Goal: Task Accomplishment & Management: Manage account settings

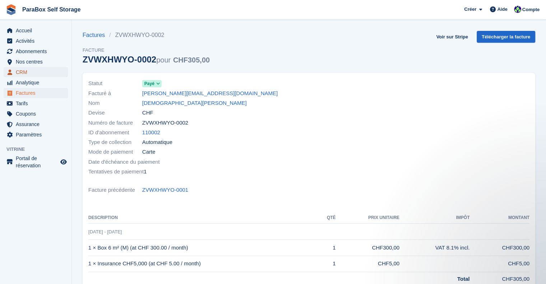
click at [24, 74] on span "CRM" at bounding box center [37, 72] width 43 height 10
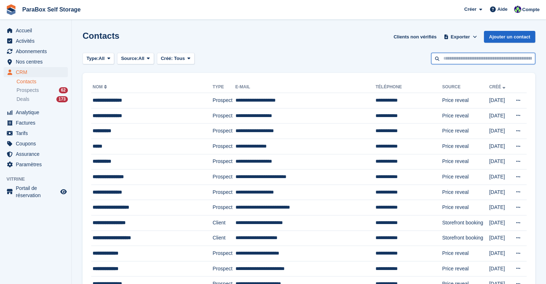
click at [476, 63] on input "text" at bounding box center [483, 59] width 104 height 12
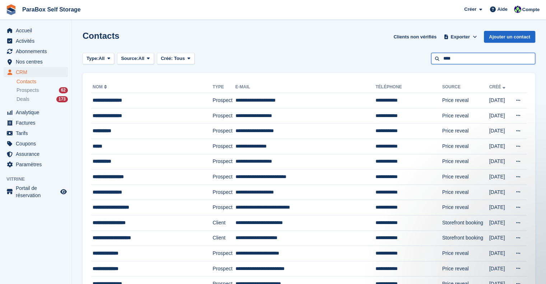
type input "****"
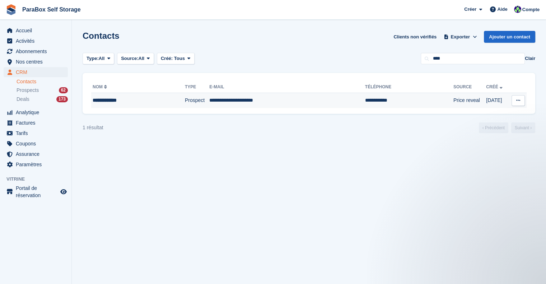
click at [275, 103] on td "**********" at bounding box center [287, 100] width 156 height 15
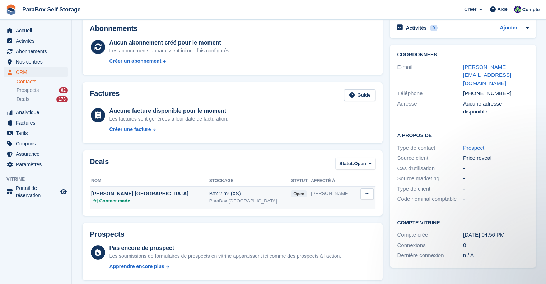
click at [108, 201] on span "Contact made" at bounding box center [114, 201] width 31 height 7
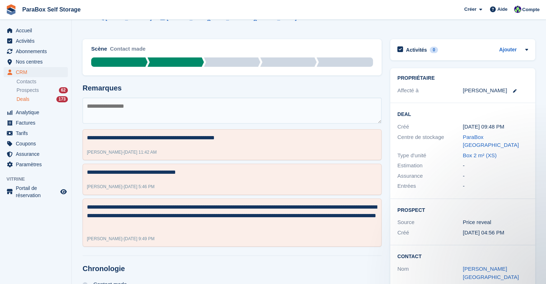
scroll to position [61, 0]
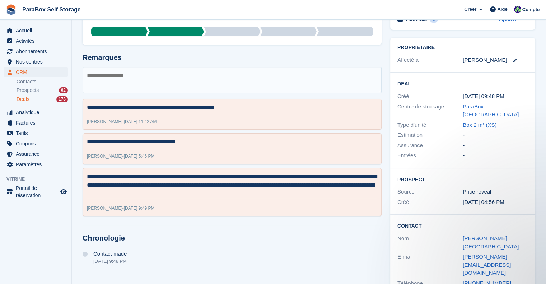
drag, startPoint x: 530, startPoint y: 241, endPoint x: 457, endPoint y: 242, distance: 72.6
click at [457, 242] on div "Contact Nom Mélanie Sudan E-mail melanie.sudan@akairos.ch Téléphone +4179968672…" at bounding box center [462, 264] width 145 height 99
copy div "melanie.sudan@akairos.ch"
drag, startPoint x: 36, startPoint y: 142, endPoint x: 59, endPoint y: 139, distance: 23.2
click at [36, 142] on span "Coupons" at bounding box center [37, 144] width 43 height 10
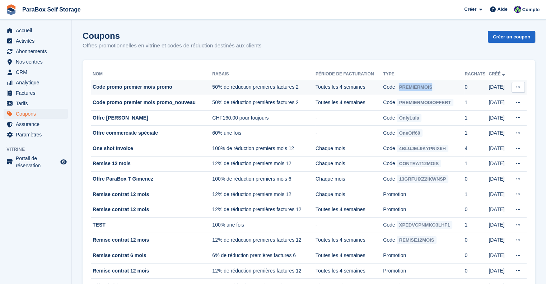
drag, startPoint x: 453, startPoint y: 87, endPoint x: 403, endPoint y: 87, distance: 49.9
click at [403, 87] on td "Code PREMIERMOIS" at bounding box center [424, 87] width 82 height 15
copy span "PREMIERMOIS"
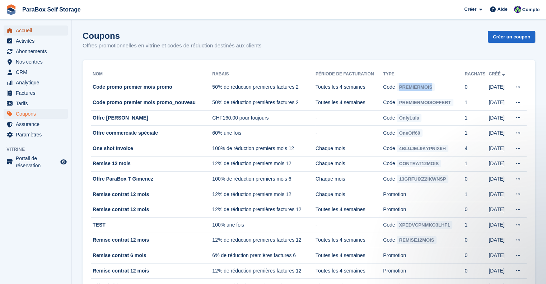
click at [17, 31] on span "Accueil" at bounding box center [37, 30] width 43 height 10
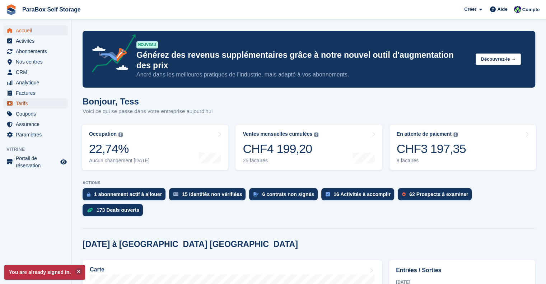
click at [27, 100] on span "Tarifs" at bounding box center [37, 103] width 43 height 10
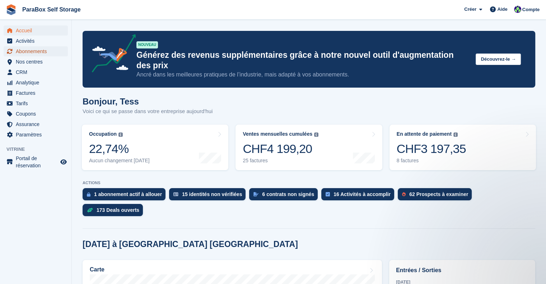
click at [35, 48] on span "Abonnements" at bounding box center [37, 51] width 43 height 10
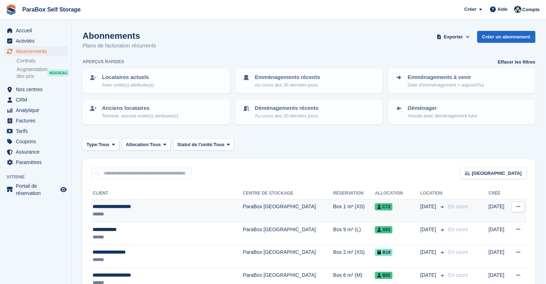
click at [200, 211] on div "******" at bounding box center [153, 214] width 121 height 8
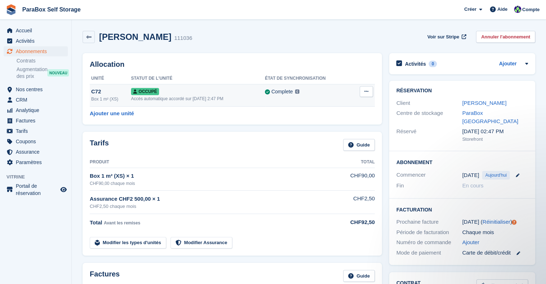
click at [152, 94] on span "Occupé" at bounding box center [145, 91] width 28 height 7
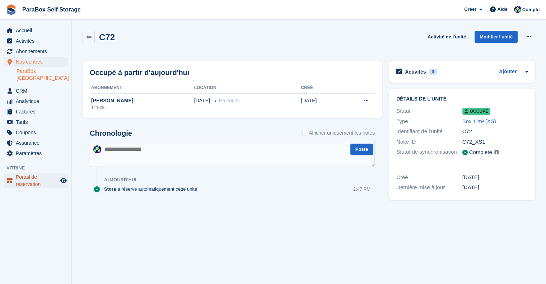
click at [34, 176] on span "Portail de réservation" at bounding box center [37, 180] width 43 height 14
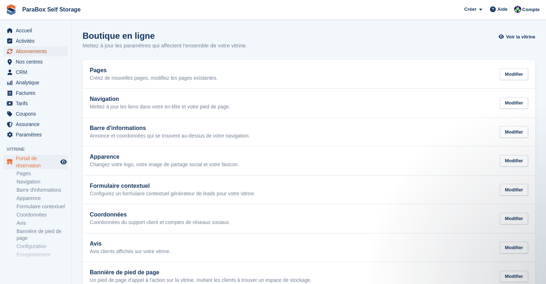
click at [25, 56] on span "Abonnements" at bounding box center [37, 51] width 43 height 10
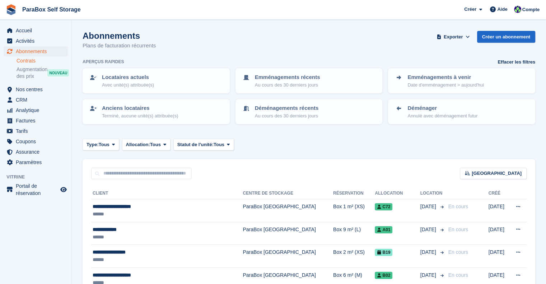
click at [36, 59] on link "Contrats" at bounding box center [42, 60] width 51 height 7
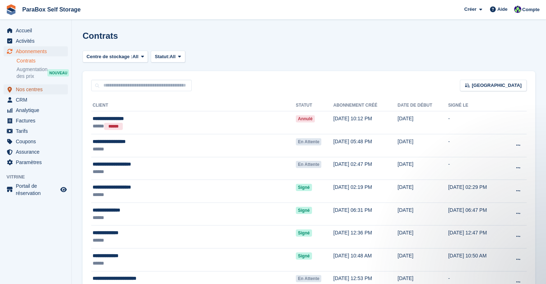
click at [29, 91] on span "Nos centres" at bounding box center [37, 89] width 43 height 10
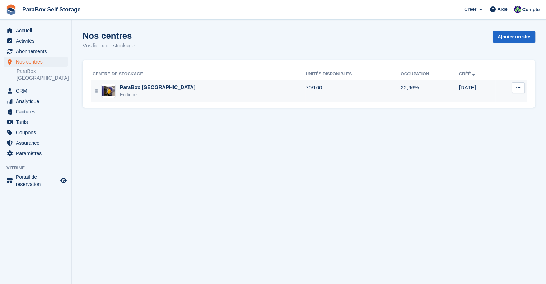
click at [170, 94] on div "ParaBox Genève En ligne" at bounding box center [199, 91] width 213 height 15
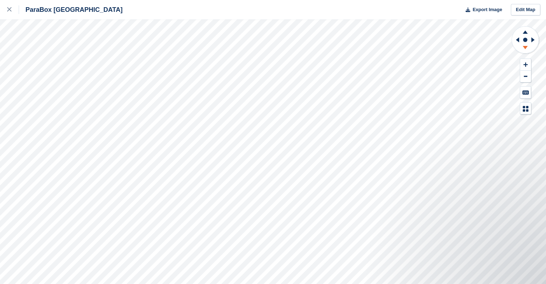
click at [523, 46] on icon at bounding box center [525, 48] width 19 height 9
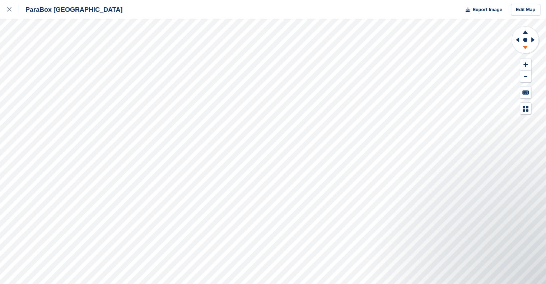
click at [523, 46] on icon at bounding box center [525, 48] width 19 height 9
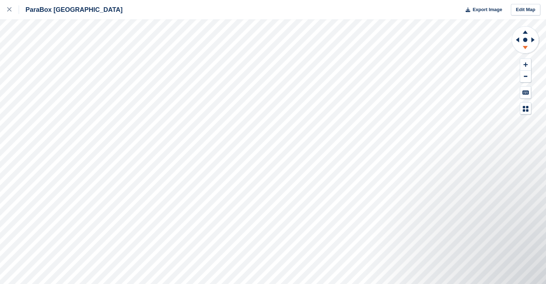
click at [523, 46] on icon at bounding box center [525, 48] width 19 height 9
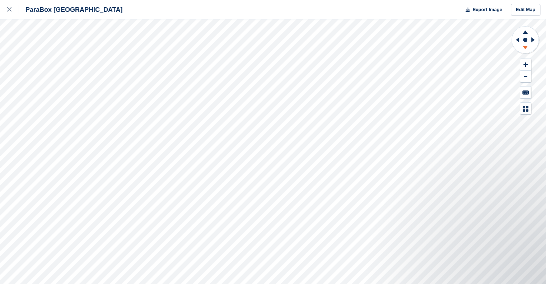
click at [523, 46] on icon at bounding box center [525, 48] width 19 height 9
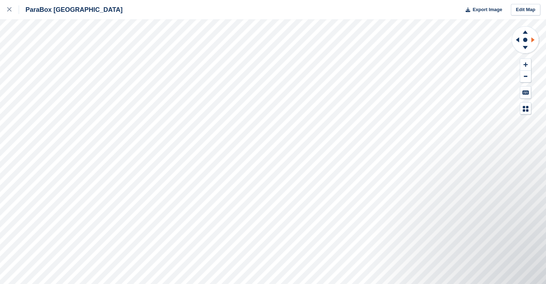
click at [534, 36] on icon at bounding box center [534, 40] width 9 height 19
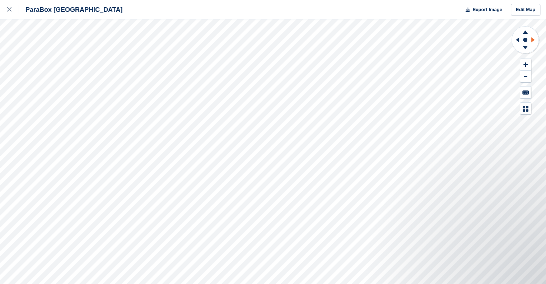
click at [534, 36] on icon at bounding box center [534, 40] width 9 height 19
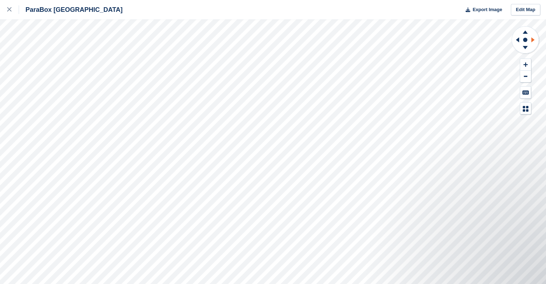
click at [534, 36] on icon at bounding box center [534, 40] width 9 height 19
click at [524, 29] on icon at bounding box center [525, 31] width 19 height 9
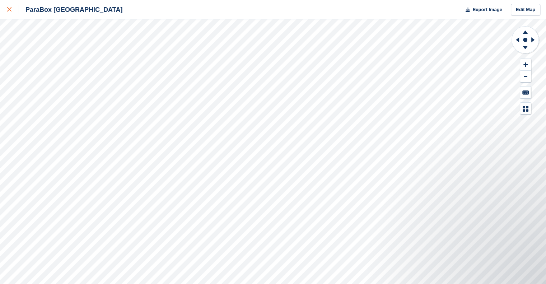
click at [8, 10] on icon at bounding box center [9, 9] width 4 height 4
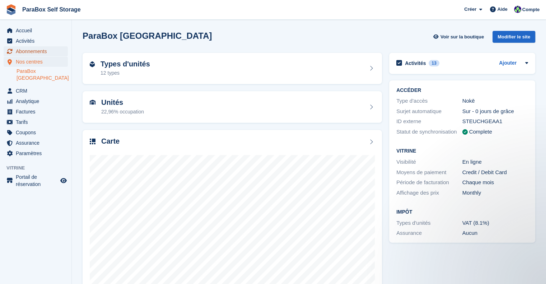
click at [33, 48] on span "Abonnements" at bounding box center [37, 51] width 43 height 10
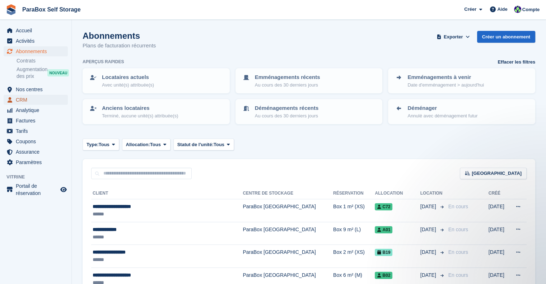
click at [24, 100] on span "CRM" at bounding box center [37, 100] width 43 height 10
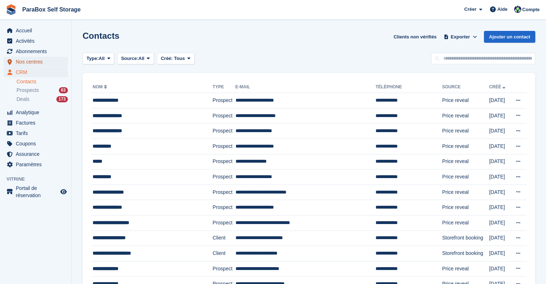
click at [46, 57] on span "Nos centres" at bounding box center [37, 62] width 43 height 10
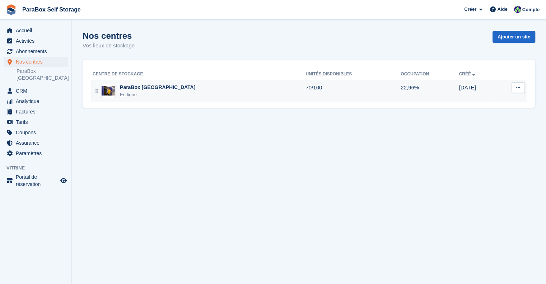
click at [141, 91] on div "ParaBox [GEOGRAPHIC_DATA]" at bounding box center [157, 88] width 75 height 8
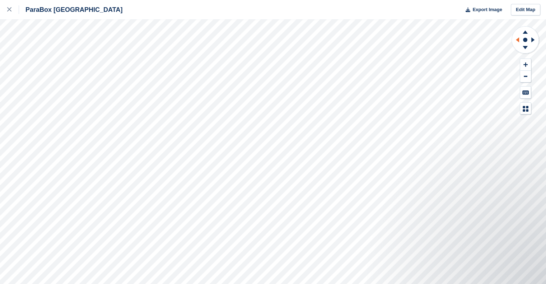
click at [515, 40] on icon at bounding box center [516, 40] width 9 height 19
click at [535, 40] on icon at bounding box center [534, 40] width 9 height 19
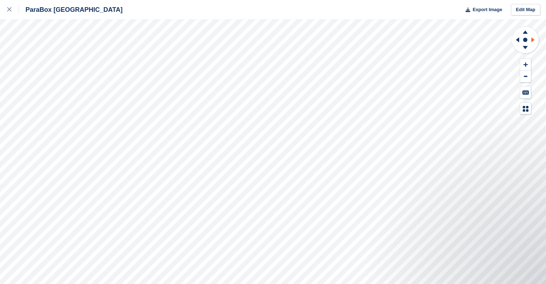
click at [535, 40] on icon at bounding box center [534, 40] width 9 height 19
click at [524, 46] on icon at bounding box center [525, 48] width 19 height 9
click at [521, 40] on rect at bounding box center [525, 40] width 9 height 9
click at [523, 32] on icon at bounding box center [525, 31] width 19 height 9
click at [527, 46] on icon at bounding box center [525, 48] width 19 height 9
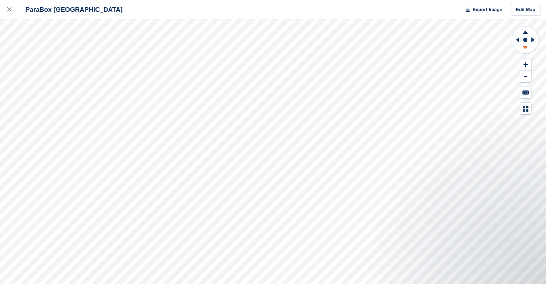
click at [527, 46] on icon at bounding box center [525, 48] width 19 height 9
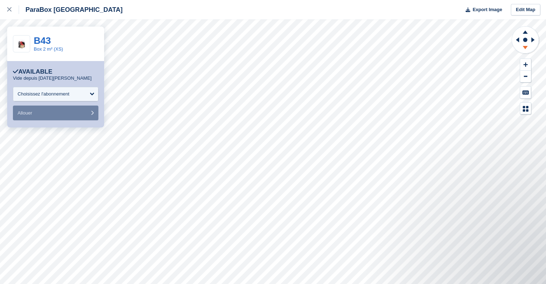
click at [524, 46] on icon at bounding box center [525, 47] width 5 height 3
click at [525, 49] on icon at bounding box center [525, 48] width 19 height 9
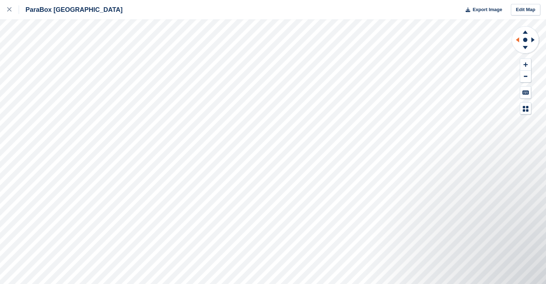
click at [517, 40] on icon at bounding box center [517, 39] width 3 height 5
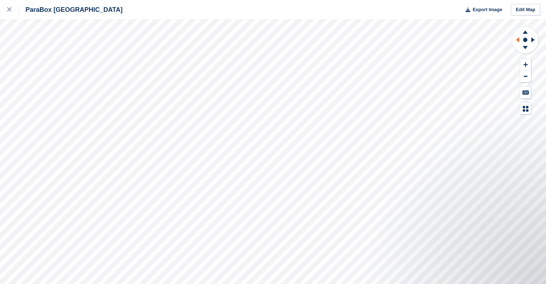
click at [517, 40] on icon at bounding box center [517, 39] width 3 height 5
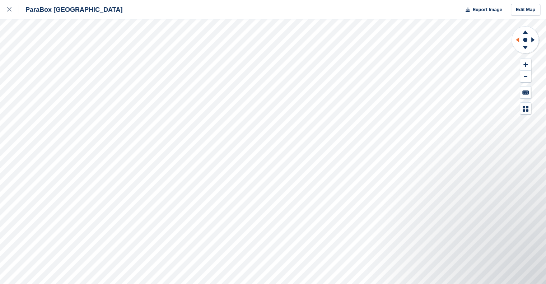
click at [517, 40] on icon at bounding box center [517, 39] width 3 height 5
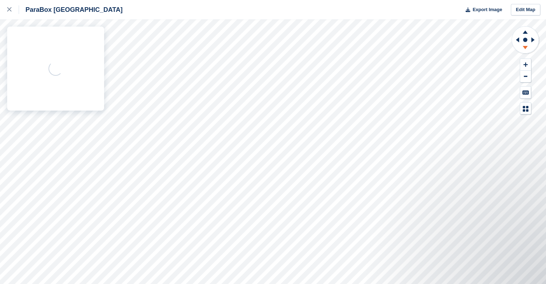
click at [527, 47] on icon at bounding box center [525, 47] width 5 height 3
click at [528, 31] on icon at bounding box center [525, 31] width 19 height 9
click at [531, 41] on icon at bounding box center [534, 40] width 9 height 19
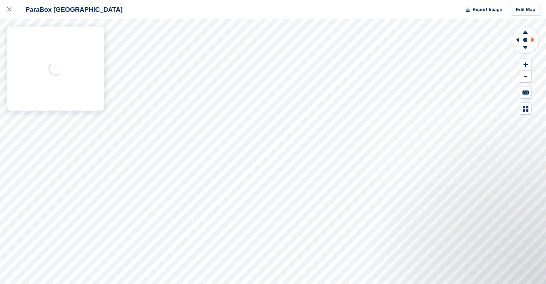
click at [531, 41] on icon at bounding box center [534, 40] width 9 height 19
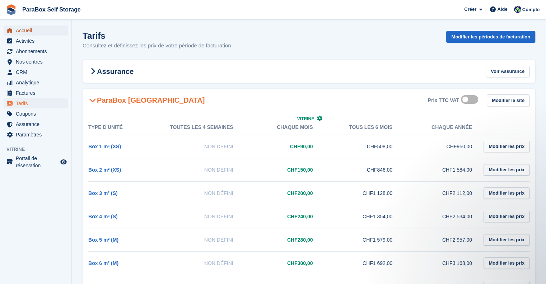
click at [18, 30] on span "Accueil" at bounding box center [37, 30] width 43 height 10
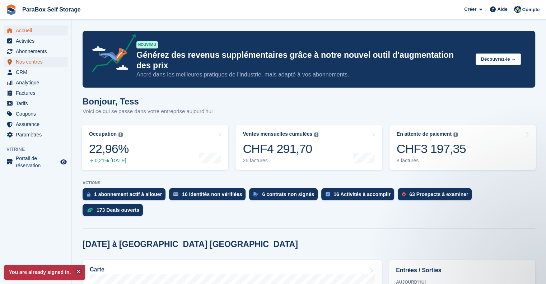
click at [33, 65] on span "Nos centres" at bounding box center [37, 62] width 43 height 10
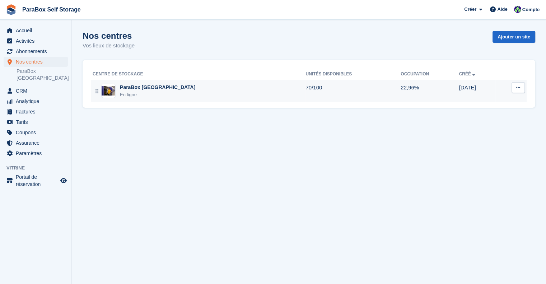
click at [179, 96] on div "ParaBox [GEOGRAPHIC_DATA] En ligne" at bounding box center [199, 91] width 213 height 15
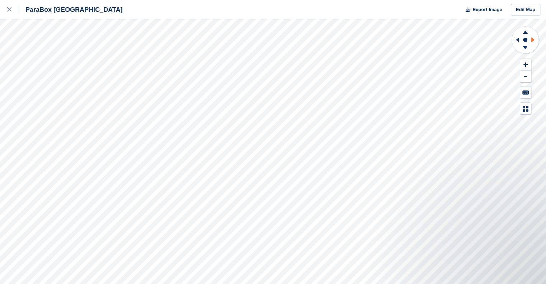
click at [535, 38] on icon at bounding box center [534, 40] width 9 height 19
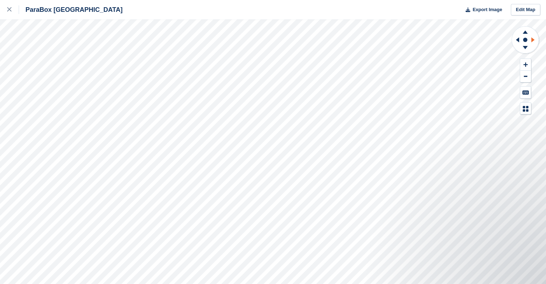
click at [535, 38] on icon at bounding box center [534, 40] width 9 height 19
click at [526, 32] on icon at bounding box center [525, 32] width 5 height 3
click at [524, 46] on icon at bounding box center [525, 48] width 19 height 9
click at [525, 33] on icon at bounding box center [525, 32] width 5 height 3
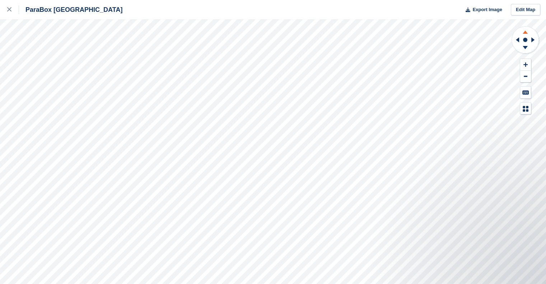
click at [525, 33] on icon at bounding box center [525, 32] width 5 height 3
click at [524, 48] on icon at bounding box center [525, 48] width 19 height 9
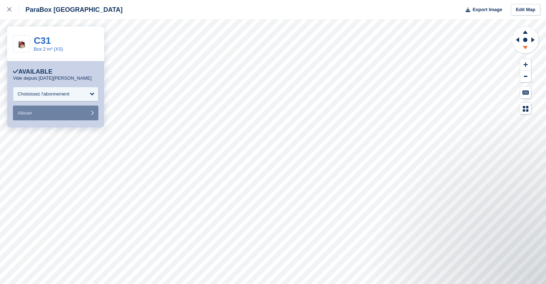
click at [527, 48] on icon at bounding box center [525, 48] width 19 height 9
click at [527, 33] on icon at bounding box center [525, 32] width 5 height 3
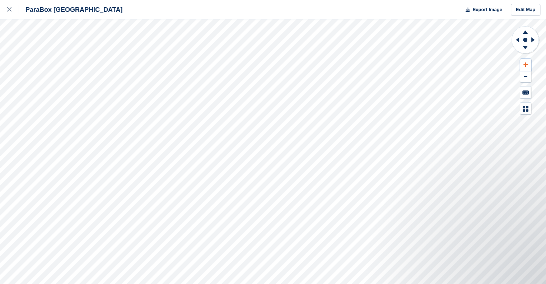
click at [526, 62] on icon at bounding box center [526, 64] width 4 height 5
click at [526, 77] on button at bounding box center [525, 77] width 11 height 12
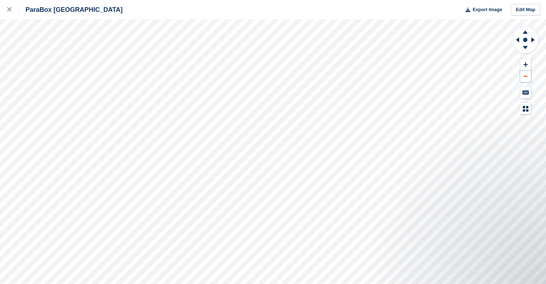
click at [526, 77] on button at bounding box center [525, 77] width 11 height 12
click at [523, 33] on icon at bounding box center [525, 32] width 5 height 3
click at [511, 38] on icon at bounding box center [525, 40] width 28 height 29
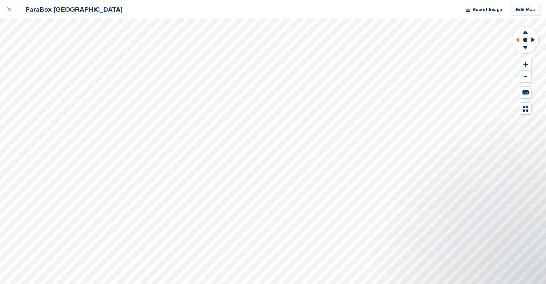
click at [519, 38] on icon at bounding box center [517, 39] width 3 height 5
click at [532, 38] on icon at bounding box center [533, 39] width 3 height 5
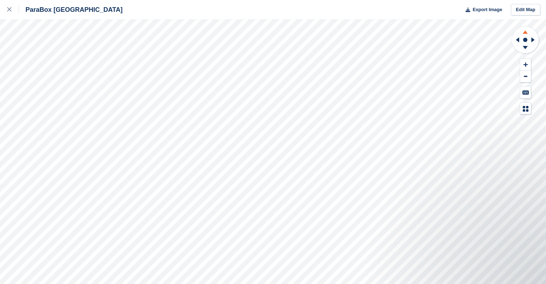
click at [526, 32] on icon at bounding box center [525, 32] width 5 height 3
click at [526, 47] on icon at bounding box center [525, 47] width 5 height 3
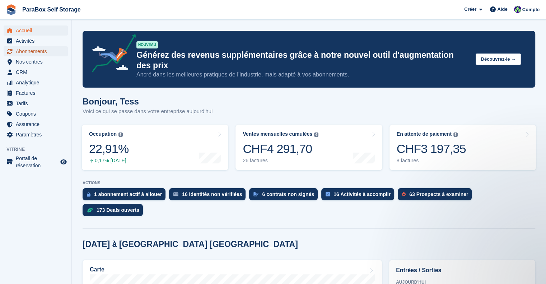
click at [40, 55] on span "Abonnements" at bounding box center [37, 51] width 43 height 10
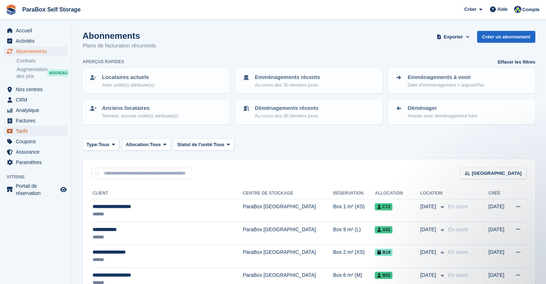
click at [32, 136] on span "Tarifs" at bounding box center [37, 131] width 43 height 10
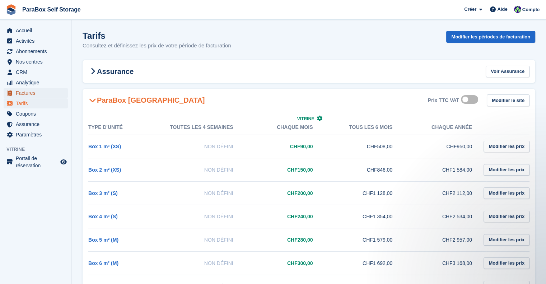
click at [17, 93] on span "Factures" at bounding box center [37, 93] width 43 height 10
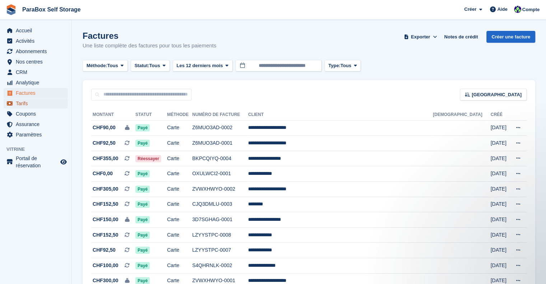
click at [28, 106] on span "Tarifs" at bounding box center [37, 103] width 43 height 10
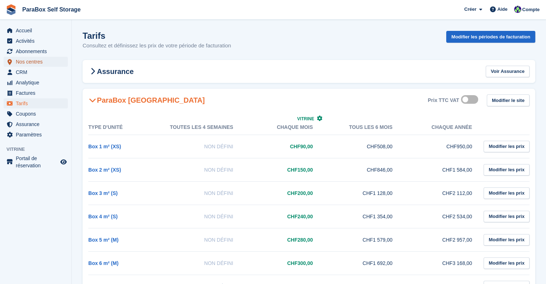
click at [31, 60] on span "Nos centres" at bounding box center [37, 62] width 43 height 10
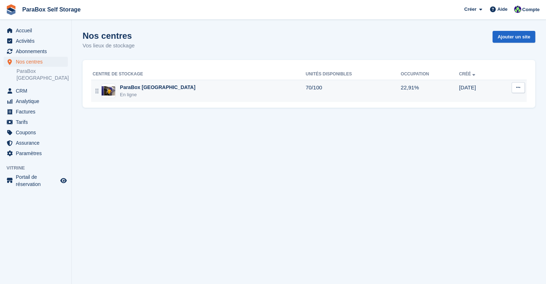
click at [306, 89] on td "70/100" at bounding box center [353, 91] width 95 height 22
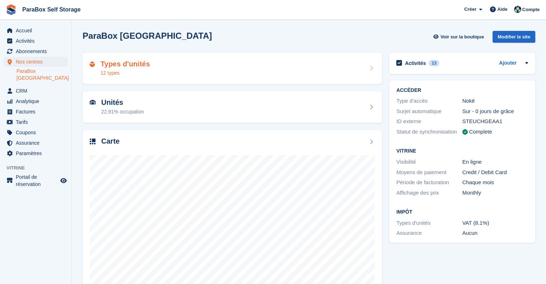
click at [264, 71] on div "Types d'unités 12 types" at bounding box center [232, 68] width 285 height 17
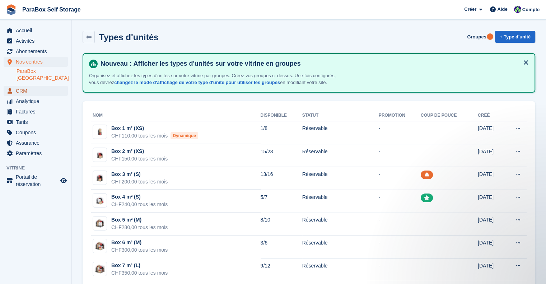
click at [32, 86] on span "CRM" at bounding box center [37, 91] width 43 height 10
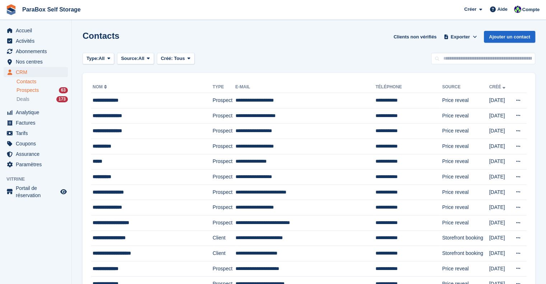
click at [40, 90] on div "Prospects 63" at bounding box center [42, 90] width 51 height 7
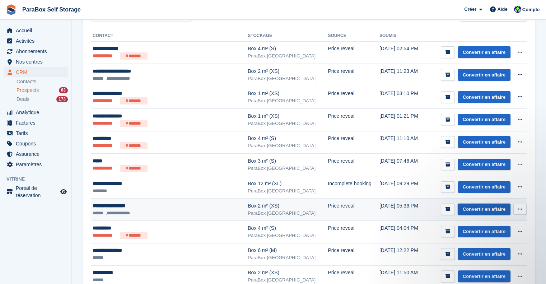
click at [486, 211] on link "Convertir en affaire" at bounding box center [484, 210] width 53 height 12
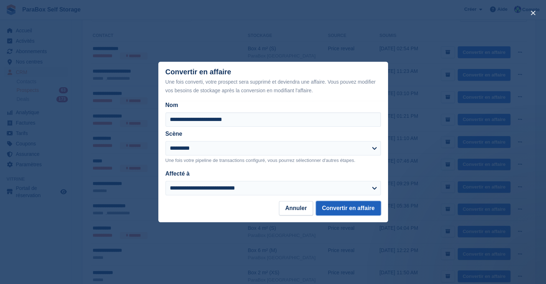
click at [355, 208] on button "Convertir en affaire" at bounding box center [348, 208] width 65 height 14
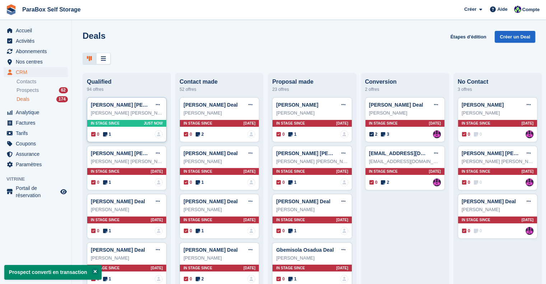
click at [105, 133] on icon at bounding box center [105, 134] width 4 height 5
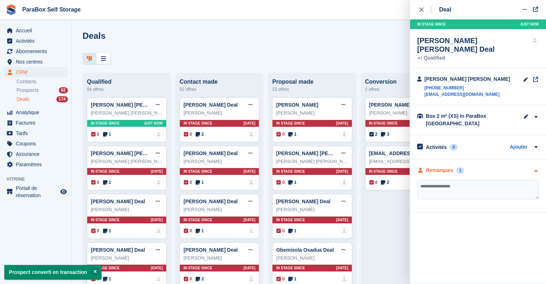
click at [430, 167] on div "Remarques" at bounding box center [439, 171] width 27 height 8
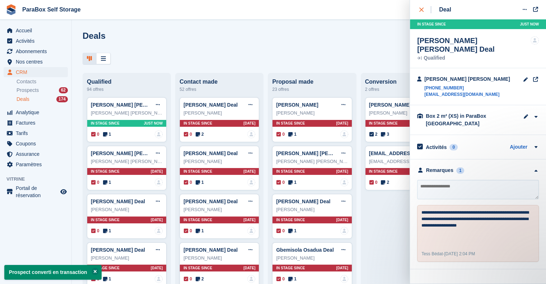
click at [421, 13] on div "close" at bounding box center [425, 9] width 12 height 7
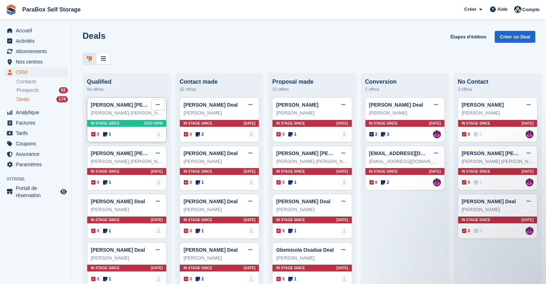
click at [159, 107] on button at bounding box center [157, 104] width 13 height 11
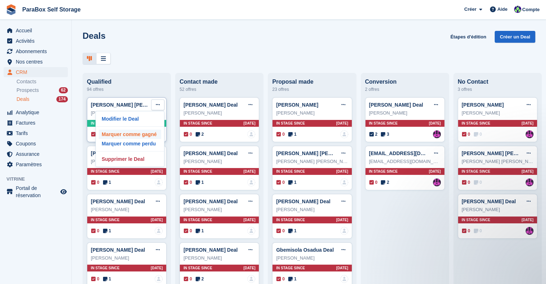
click at [142, 138] on p "Marquer comme gagné" at bounding box center [130, 134] width 62 height 9
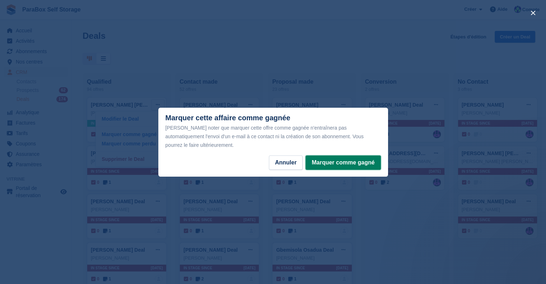
click at [335, 156] on button "Marquer comme gagné" at bounding box center [343, 163] width 75 height 14
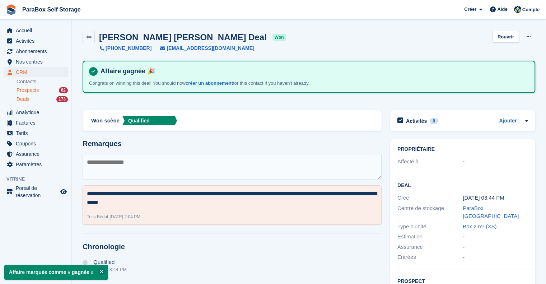
click at [34, 90] on span "Prospects" at bounding box center [28, 90] width 22 height 7
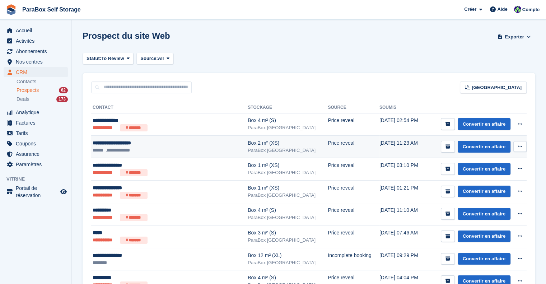
click at [155, 147] on ul "**********" at bounding box center [158, 150] width 131 height 7
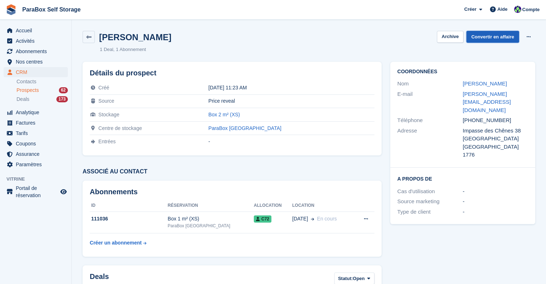
click at [491, 36] on link "Convertir en affaire" at bounding box center [493, 37] width 53 height 12
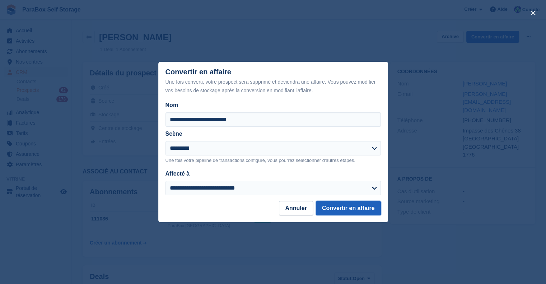
click at [339, 208] on button "Convertir en affaire" at bounding box center [348, 208] width 65 height 14
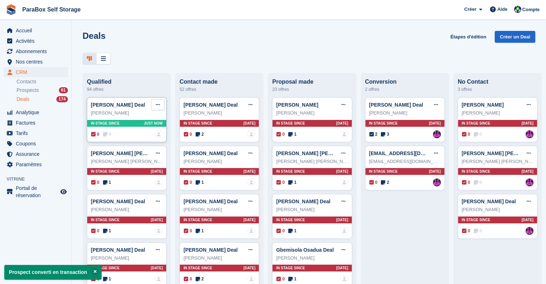
click at [158, 107] on icon at bounding box center [158, 104] width 4 height 5
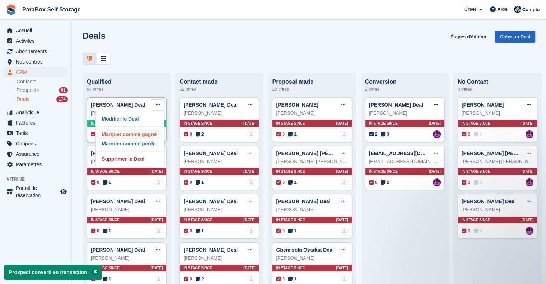
click at [146, 136] on p "Marquer comme gagné" at bounding box center [130, 134] width 62 height 9
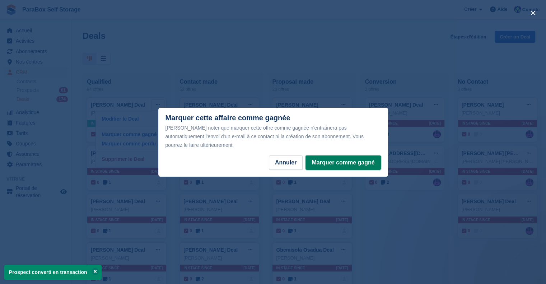
click at [334, 156] on button "Marquer comme gagné" at bounding box center [343, 163] width 75 height 14
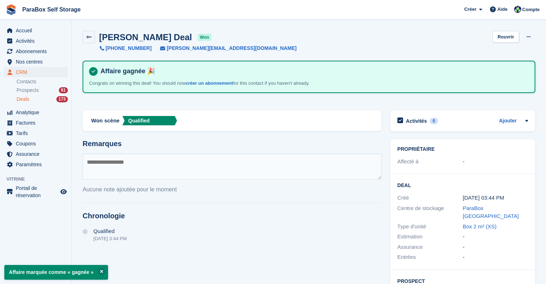
click at [43, 99] on div "Deals 173" at bounding box center [42, 99] width 51 height 7
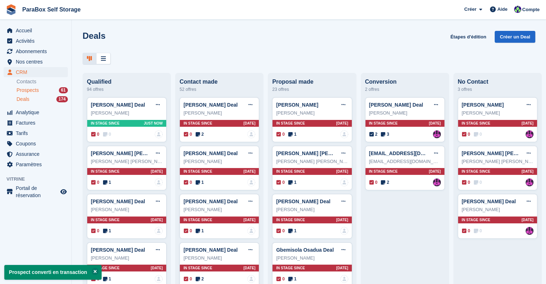
click at [33, 92] on span "Prospects" at bounding box center [28, 90] width 22 height 7
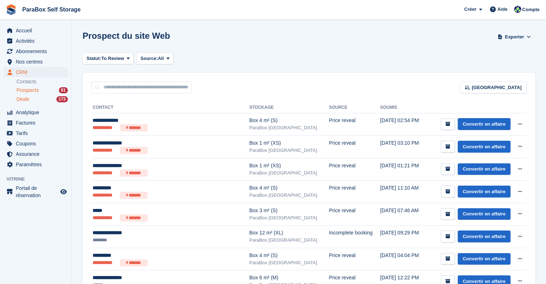
click at [23, 97] on span "Deals" at bounding box center [23, 99] width 13 height 7
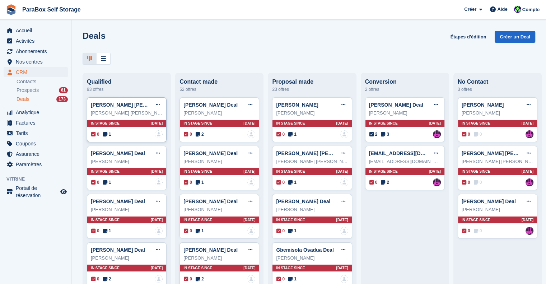
click at [109, 134] on span "1" at bounding box center [107, 134] width 8 height 6
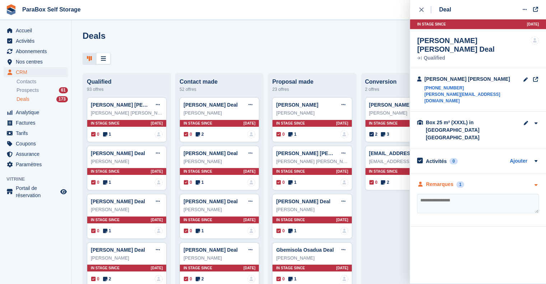
click at [438, 181] on div "Remarques" at bounding box center [439, 185] width 27 height 8
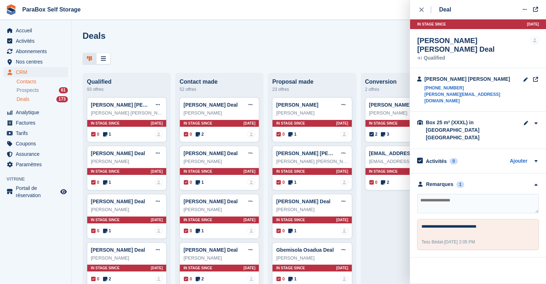
click at [23, 79] on link "Contacts" at bounding box center [42, 81] width 51 height 7
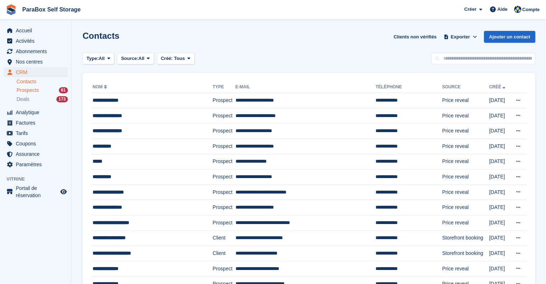
click at [35, 91] on span "Prospects" at bounding box center [28, 90] width 22 height 7
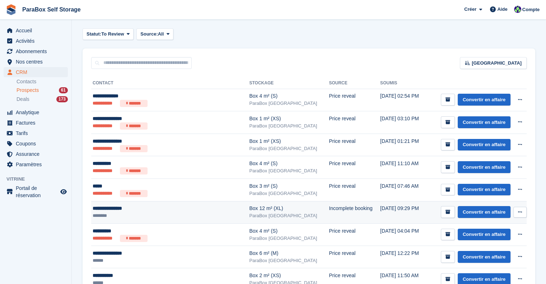
scroll to position [36, 0]
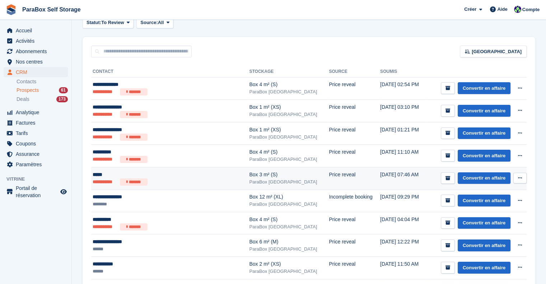
click at [171, 185] on ul "**********" at bounding box center [159, 181] width 133 height 7
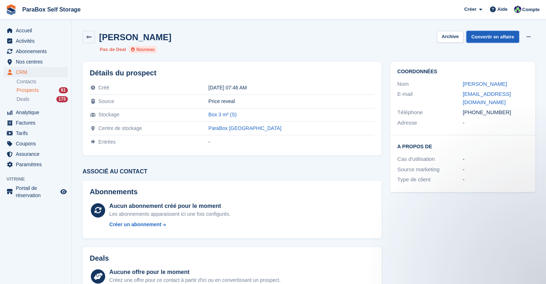
click at [503, 36] on link "Convertir en affaire" at bounding box center [493, 37] width 53 height 12
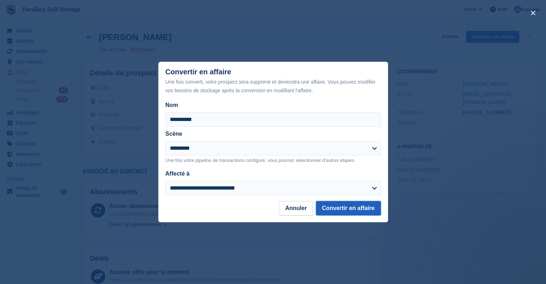
click at [342, 205] on button "Convertir en affaire" at bounding box center [348, 208] width 65 height 14
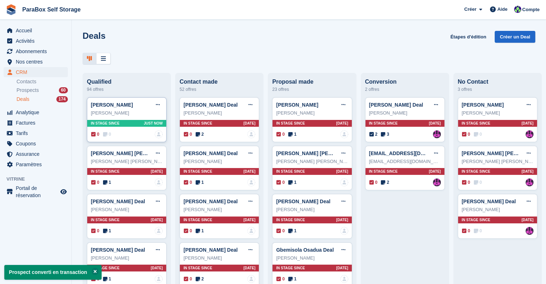
click at [108, 134] on span "0" at bounding box center [107, 134] width 8 height 6
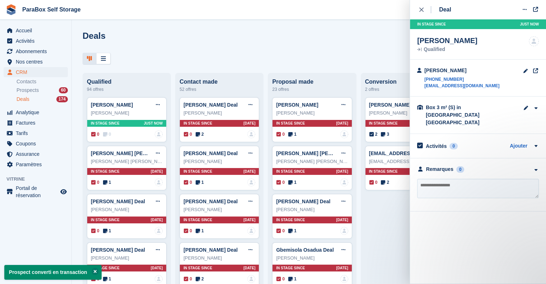
click at [448, 181] on textarea at bounding box center [478, 188] width 122 height 19
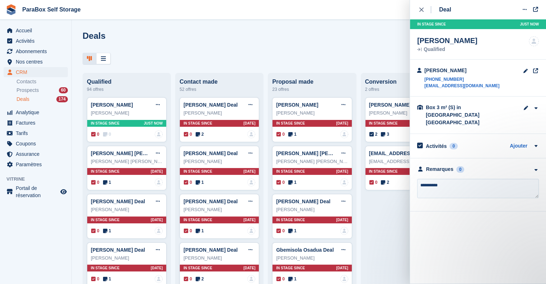
click at [417, 179] on textarea "*********" at bounding box center [478, 188] width 122 height 19
type textarea "**********"
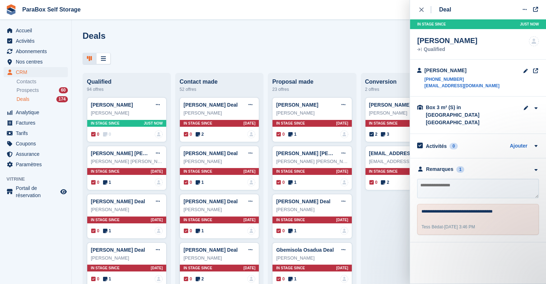
click at [31, 94] on ul "Contacts Prospects 60 Deals 174" at bounding box center [44, 91] width 55 height 26
click at [33, 90] on span "Prospects" at bounding box center [28, 90] width 22 height 7
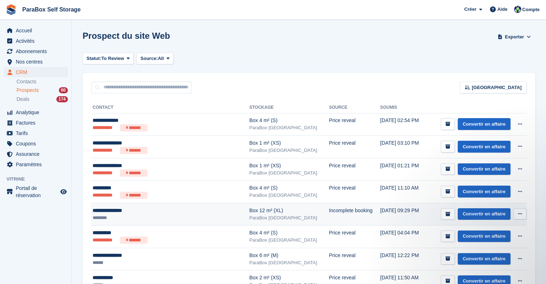
click at [168, 218] on ul "********" at bounding box center [159, 217] width 133 height 7
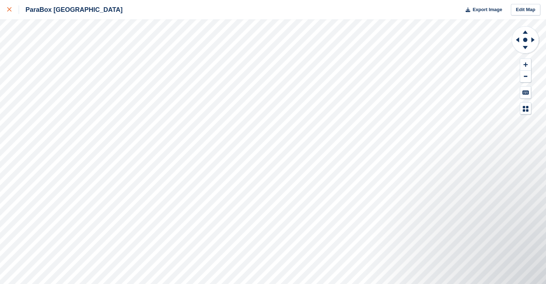
click at [9, 9] on icon at bounding box center [9, 9] width 4 height 4
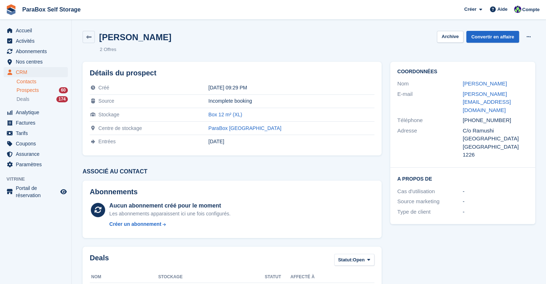
click at [31, 83] on link "Contacts" at bounding box center [42, 81] width 51 height 7
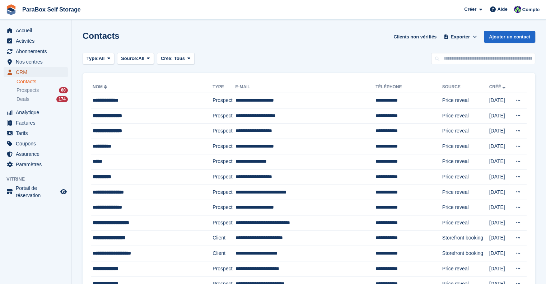
click at [31, 73] on span "CRM" at bounding box center [37, 72] width 43 height 10
click at [40, 87] on div "Prospects 60" at bounding box center [42, 90] width 51 height 7
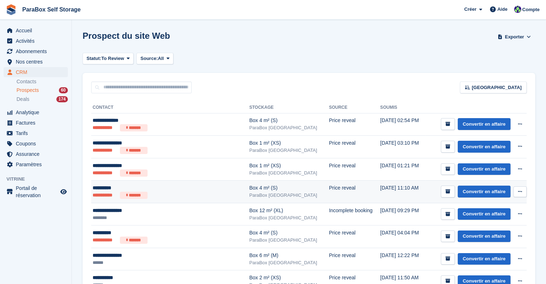
click at [182, 189] on div "**********" at bounding box center [159, 188] width 133 height 8
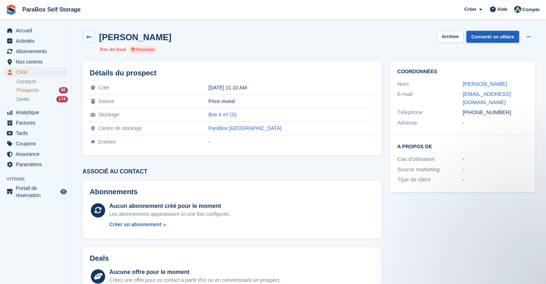
click at [490, 38] on link "Convertir en affaire" at bounding box center [493, 37] width 53 height 12
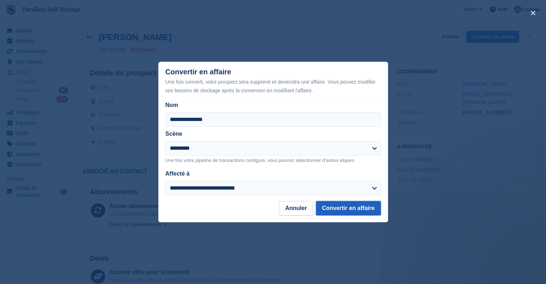
click at [355, 211] on button "Convertir en affaire" at bounding box center [348, 208] width 65 height 14
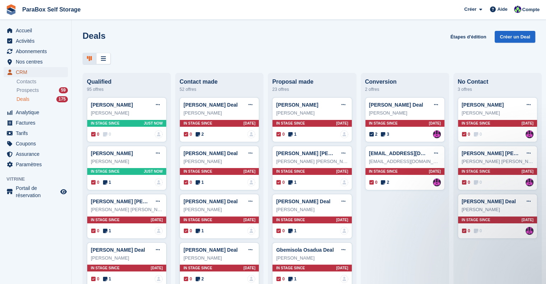
click at [41, 77] on span "CRM" at bounding box center [37, 72] width 43 height 10
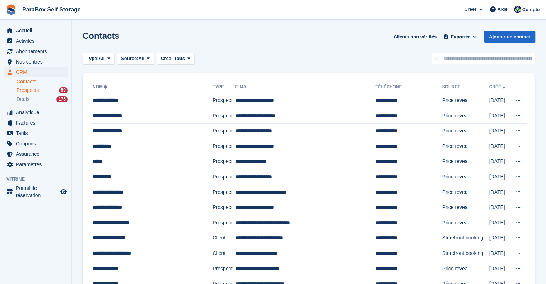
click at [47, 87] on link "Prospects 59" at bounding box center [42, 91] width 51 height 8
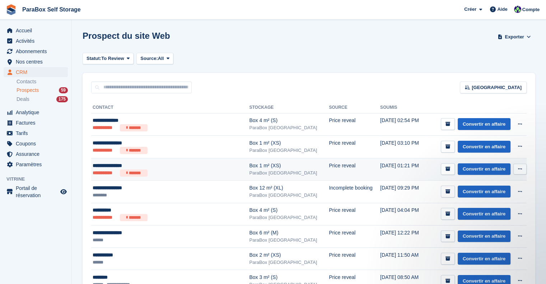
click at [178, 171] on ul "**********" at bounding box center [159, 173] width 133 height 7
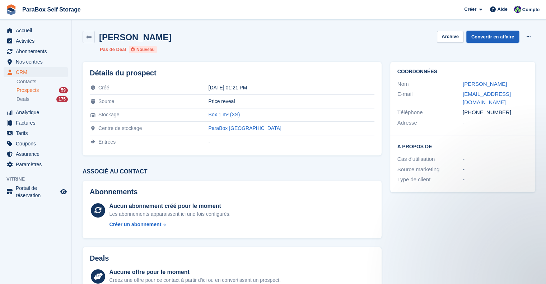
click at [499, 38] on link "Convertir en affaire" at bounding box center [493, 37] width 53 height 12
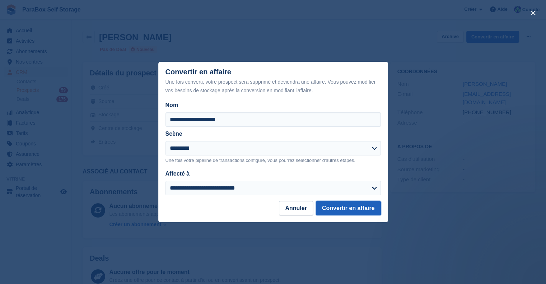
click at [343, 207] on button "Convertir en affaire" at bounding box center [348, 208] width 65 height 14
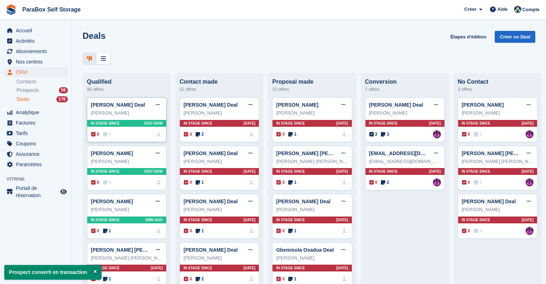
click at [101, 136] on div "0 0" at bounding box center [101, 134] width 20 height 6
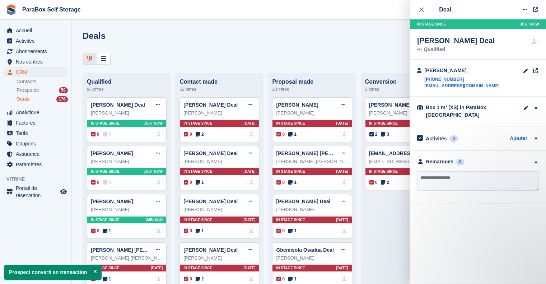
click at [458, 179] on textarea at bounding box center [478, 180] width 122 height 19
type textarea "**********"
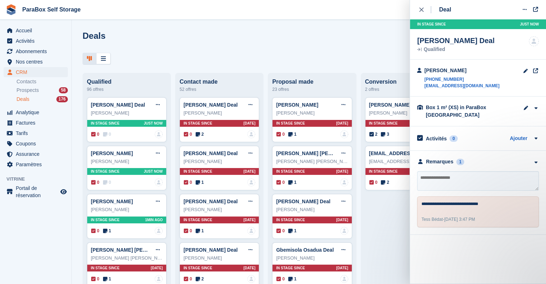
drag, startPoint x: 423, startPoint y: 8, endPoint x: 341, endPoint y: 11, distance: 82.3
click at [423, 8] on icon "close" at bounding box center [421, 10] width 4 height 4
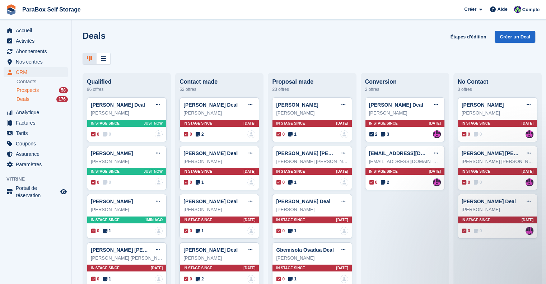
click at [40, 90] on div "Prospects 58" at bounding box center [42, 90] width 51 height 7
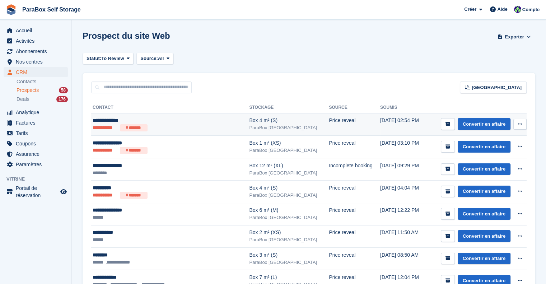
click at [190, 127] on ul "**********" at bounding box center [159, 127] width 133 height 7
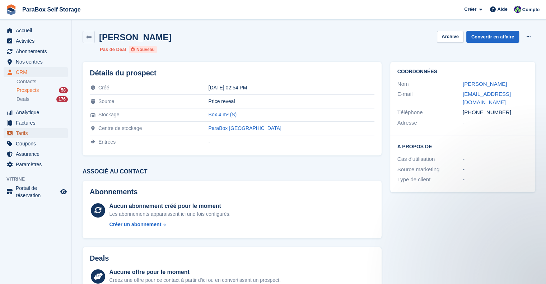
click at [26, 134] on span "Tarifs" at bounding box center [37, 133] width 43 height 10
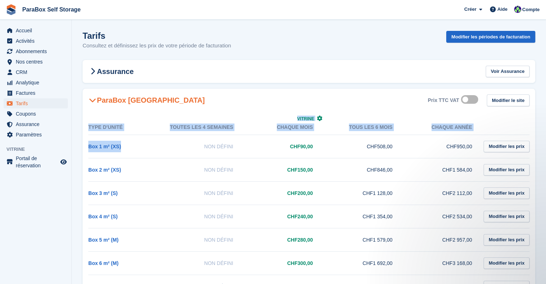
drag, startPoint x: 80, startPoint y: 146, endPoint x: 166, endPoint y: 148, distance: 85.9
click at [166, 148] on section "Tarifs Consultez et définissez les prix de votre période de facturation Modifie…" at bounding box center [309, 218] width 474 height 437
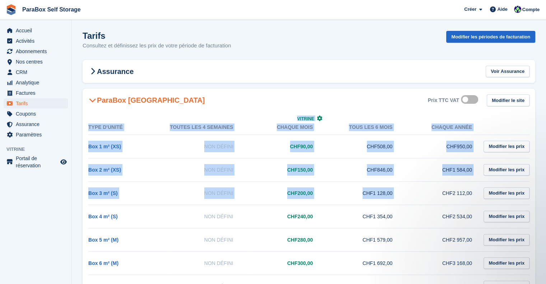
drag, startPoint x: 437, startPoint y: 195, endPoint x: 102, endPoint y: 125, distance: 342.3
click at [78, 126] on section "Tarifs Consultez et définissez les prix de votre période de facturation Modifie…" at bounding box center [309, 218] width 474 height 437
click at [111, 119] on div "Type d'unité Toutes les 4 semaines Vitrine Chaque mois Tous les 6 mois Chaque a…" at bounding box center [309, 266] width 453 height 309
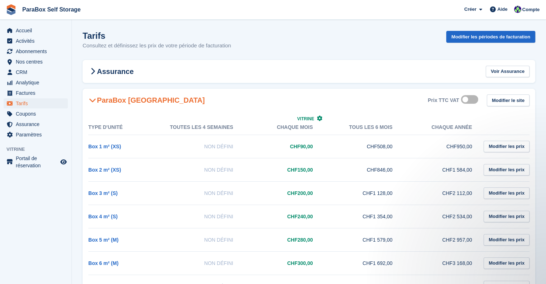
drag, startPoint x: 88, startPoint y: 127, endPoint x: 464, endPoint y: 237, distance: 392.2
click at [464, 237] on div "Type d'unité Toutes les 4 semaines Vitrine Chaque mois Tous les 6 mois Chaque a…" at bounding box center [309, 266] width 453 height 309
click at [65, 249] on aside "Accueil Activités Abonnements Abonnements Abonnements Contrats Augmentation des…" at bounding box center [35, 144] width 71 height 248
drag, startPoint x: 468, startPoint y: 238, endPoint x: 25, endPoint y: 131, distance: 456.4
click at [25, 131] on div "Accueil Activités Abonnements Abonnements Abonnements Contrats Augmentation des…" at bounding box center [273, 218] width 546 height 437
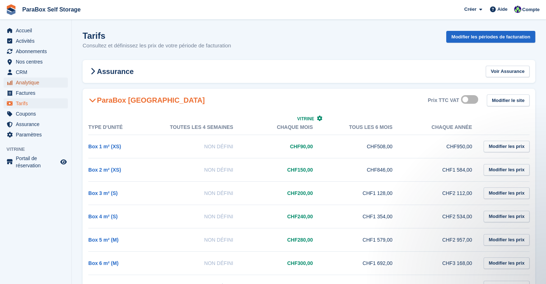
drag, startPoint x: 36, startPoint y: 84, endPoint x: 56, endPoint y: 82, distance: 19.9
click at [36, 84] on span "Analytique" at bounding box center [37, 83] width 43 height 10
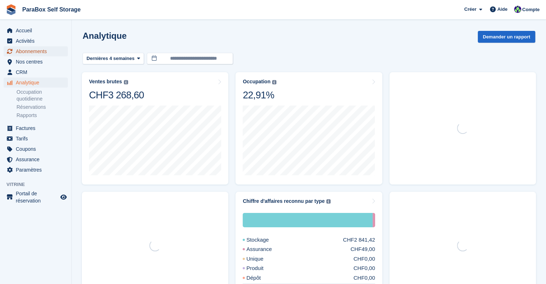
click at [33, 52] on span "Abonnements" at bounding box center [37, 51] width 43 height 10
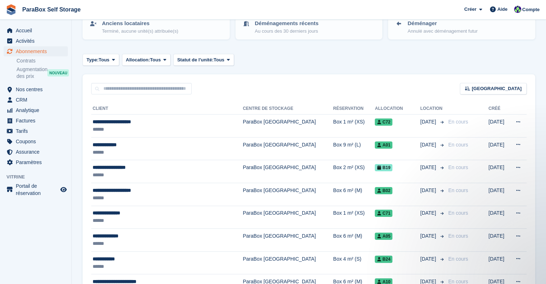
scroll to position [108, 0]
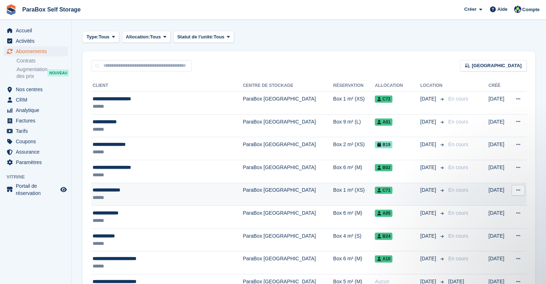
click at [145, 191] on div "**********" at bounding box center [153, 190] width 121 height 8
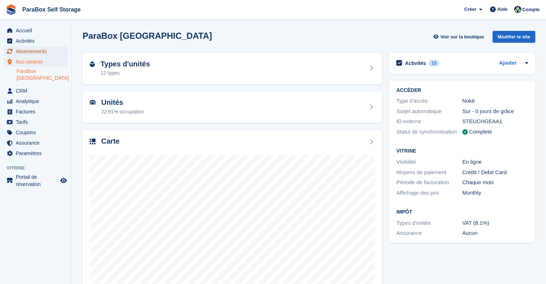
click at [32, 52] on span "Abonnements" at bounding box center [37, 51] width 43 height 10
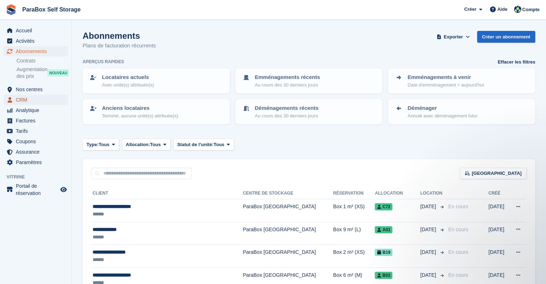
click at [30, 98] on span "CRM" at bounding box center [37, 100] width 43 height 10
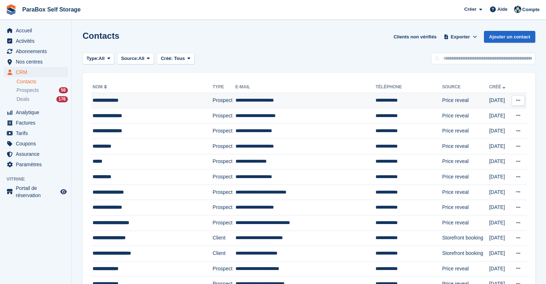
click at [151, 101] on div "**********" at bounding box center [145, 101] width 105 height 8
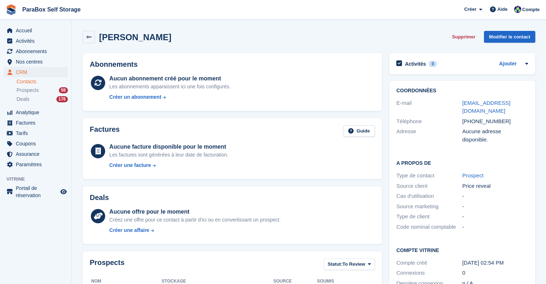
drag, startPoint x: 542, startPoint y: 109, endPoint x: 445, endPoint y: 105, distance: 96.3
click at [445, 105] on section "Fabrice Widmer Supprimer Modifier le contact Abonnements Aucun abonnement créé …" at bounding box center [309, 228] width 474 height 457
click at [456, 98] on div "E-mail fabriwidmer@gmail.com" at bounding box center [463, 107] width 132 height 18
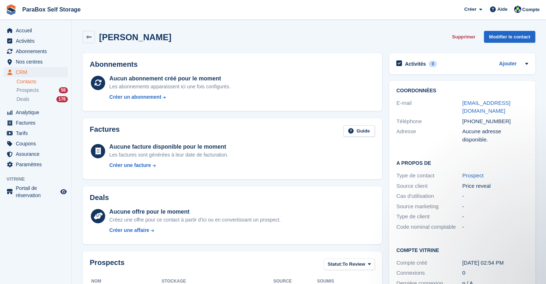
drag, startPoint x: 524, startPoint y: 103, endPoint x: 458, endPoint y: 104, distance: 65.7
click at [458, 104] on div "E-mail fabriwidmer@gmail.com" at bounding box center [463, 107] width 132 height 18
copy div "fabriwidmer@gmail.com"
click at [32, 92] on span "Prospects" at bounding box center [28, 90] width 22 height 7
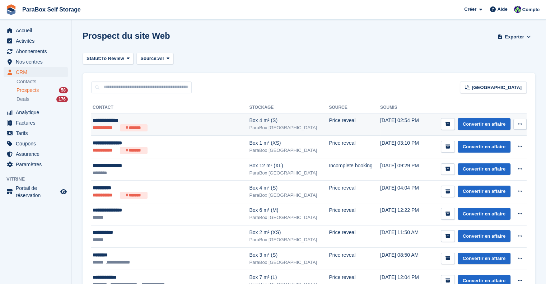
click at [206, 127] on ul "**********" at bounding box center [159, 127] width 133 height 7
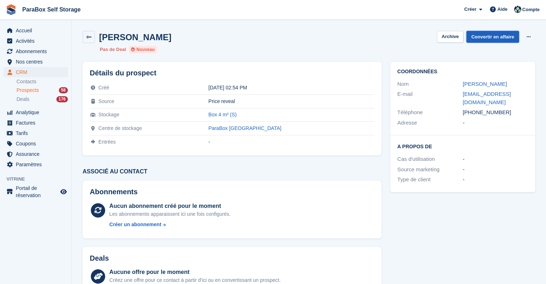
click at [495, 36] on link "Convertir en affaire" at bounding box center [493, 37] width 53 height 12
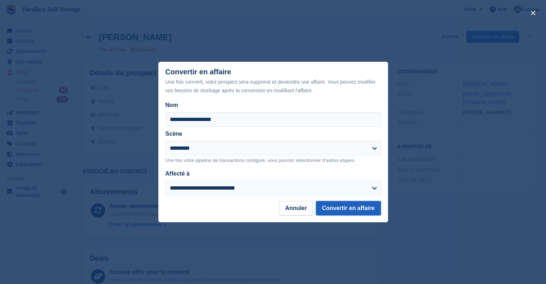
click at [369, 205] on button "Convertir en affaire" at bounding box center [348, 208] width 65 height 14
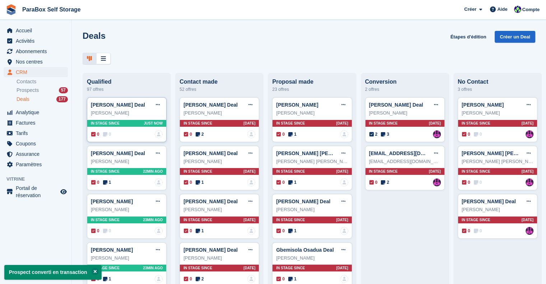
click at [106, 135] on icon at bounding box center [105, 134] width 4 height 5
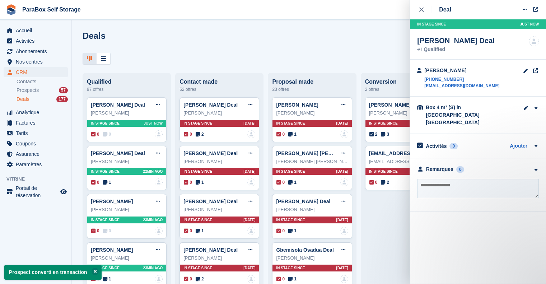
click at [444, 179] on textarea at bounding box center [478, 188] width 122 height 19
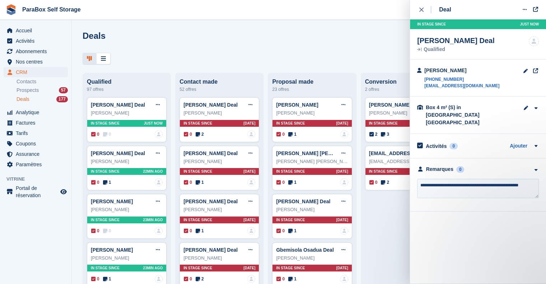
type textarea "**********"
type textarea "*"
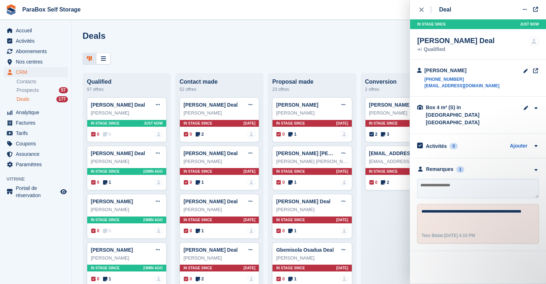
click at [191, 54] on div at bounding box center [309, 59] width 453 height 12
click at [421, 10] on icon "close" at bounding box center [421, 10] width 4 height 4
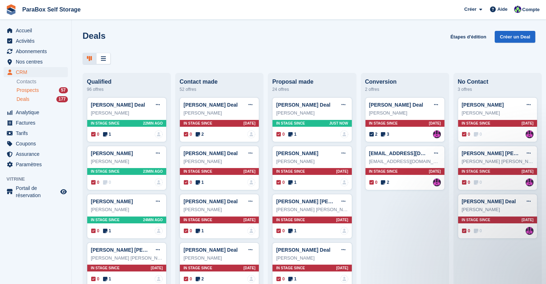
click at [43, 91] on div "Prospects 57" at bounding box center [42, 90] width 51 height 7
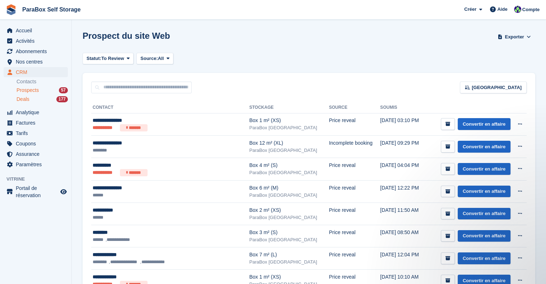
click at [27, 100] on span "Deals" at bounding box center [23, 99] width 13 height 7
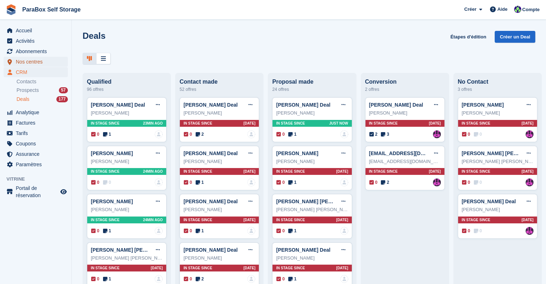
click at [28, 59] on span "Nos centres" at bounding box center [37, 62] width 43 height 10
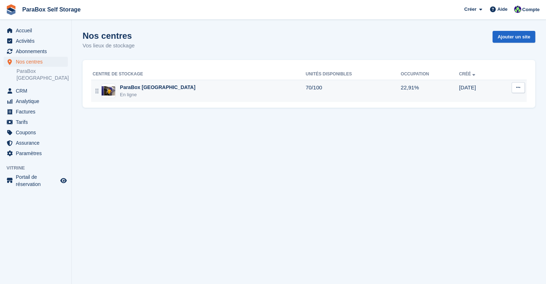
click at [102, 88] on img at bounding box center [109, 90] width 14 height 9
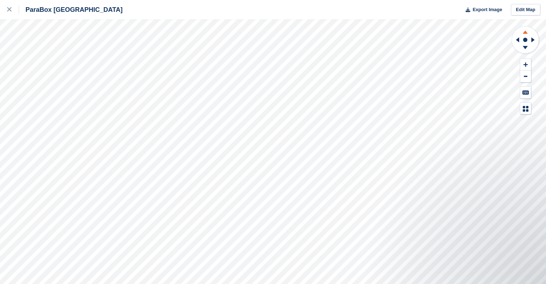
click at [524, 30] on icon at bounding box center [525, 31] width 19 height 9
click at [528, 47] on icon at bounding box center [525, 48] width 19 height 9
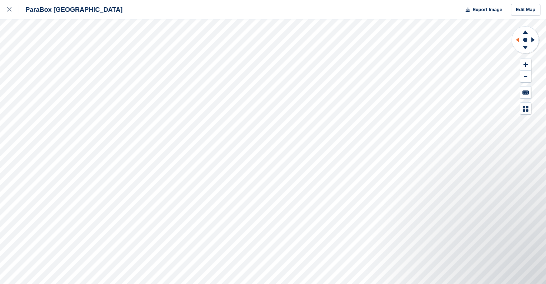
click at [516, 38] on icon at bounding box center [516, 40] width 9 height 19
click at [537, 38] on icon at bounding box center [534, 40] width 9 height 19
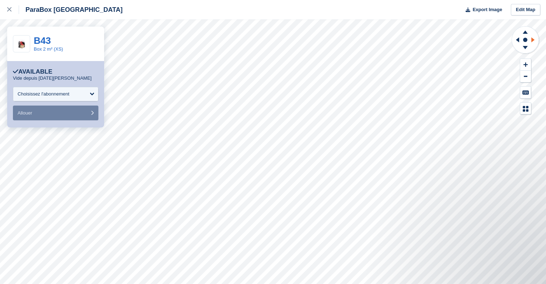
click at [533, 38] on icon at bounding box center [534, 40] width 9 height 19
click at [518, 40] on icon at bounding box center [517, 39] width 3 height 5
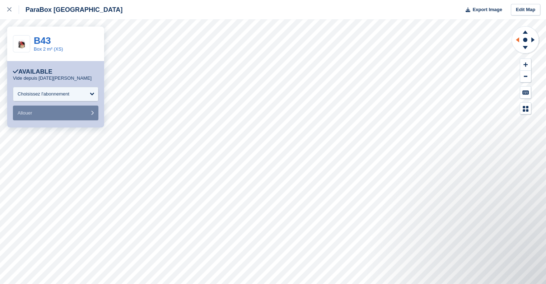
click at [518, 40] on icon at bounding box center [517, 39] width 3 height 5
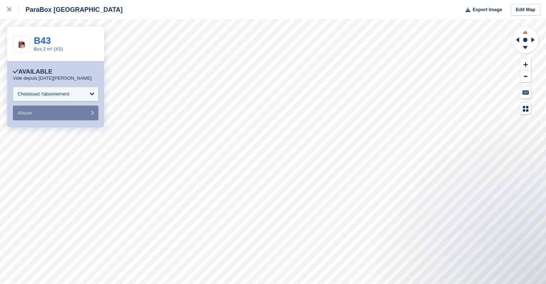
click at [524, 31] on icon at bounding box center [525, 31] width 19 height 9
click at [527, 47] on icon at bounding box center [525, 48] width 19 height 9
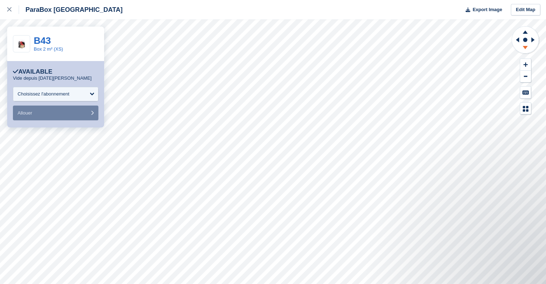
click at [527, 47] on icon at bounding box center [525, 48] width 19 height 9
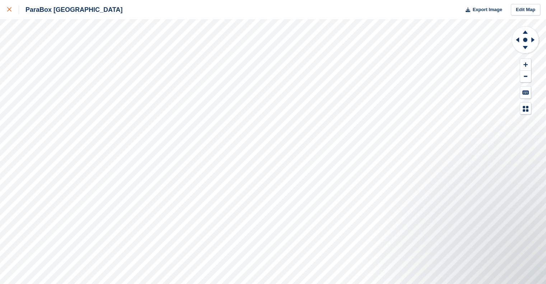
click at [10, 11] on icon at bounding box center [9, 9] width 4 height 4
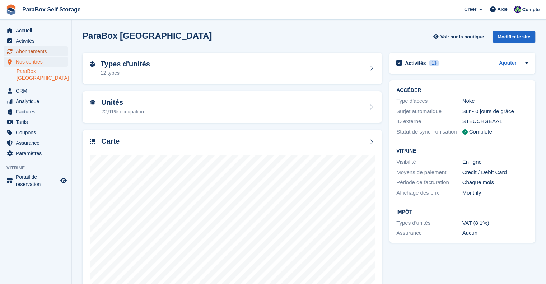
click at [45, 49] on span "Abonnements" at bounding box center [37, 51] width 43 height 10
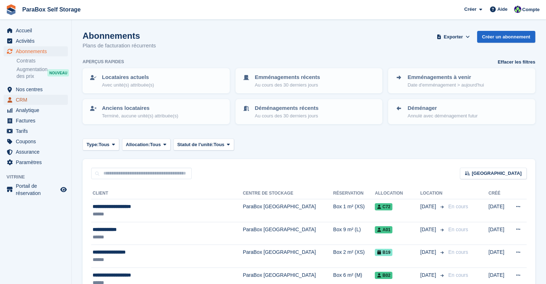
click at [22, 103] on span "CRM" at bounding box center [37, 100] width 43 height 10
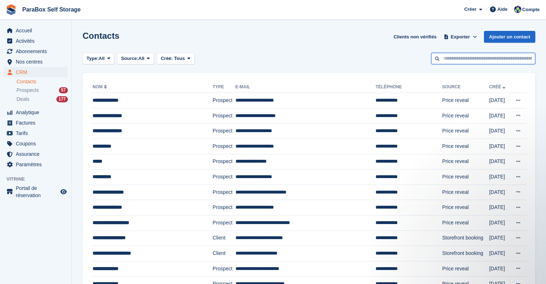
click at [447, 58] on input "text" at bounding box center [483, 59] width 104 height 12
type input "****"
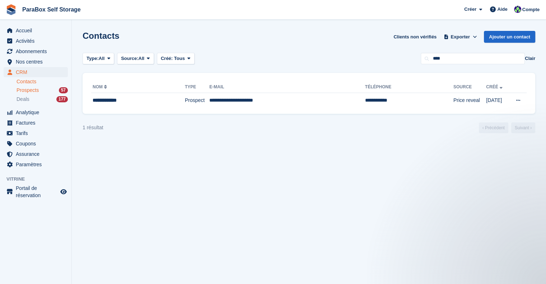
click at [29, 90] on span "Prospects" at bounding box center [28, 90] width 22 height 7
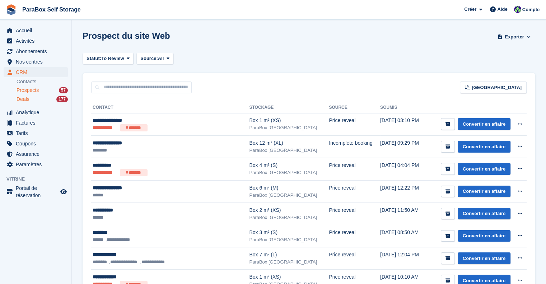
click at [32, 100] on div "Deals 177" at bounding box center [42, 99] width 51 height 7
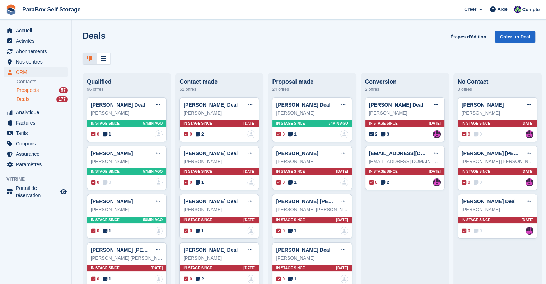
click at [33, 87] on span "Prospects" at bounding box center [28, 90] width 22 height 7
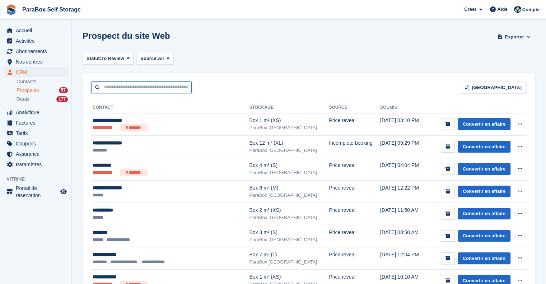
click at [111, 92] on input "text" at bounding box center [141, 88] width 101 height 12
type input "***"
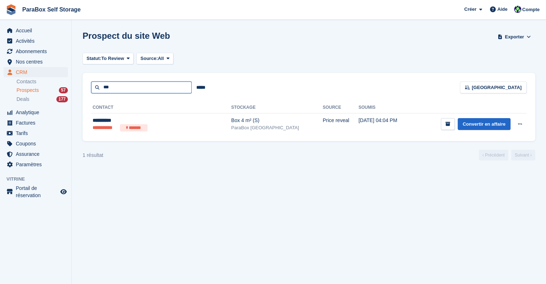
click at [124, 86] on input "***" at bounding box center [141, 88] width 101 height 12
type input "*"
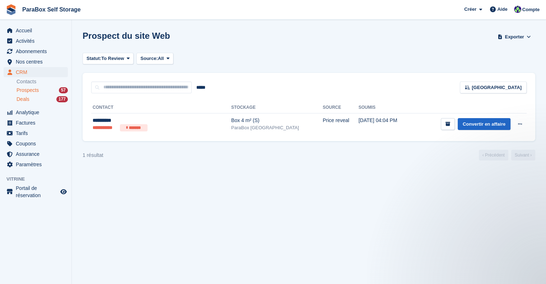
click at [20, 100] on span "Deals" at bounding box center [23, 99] width 13 height 7
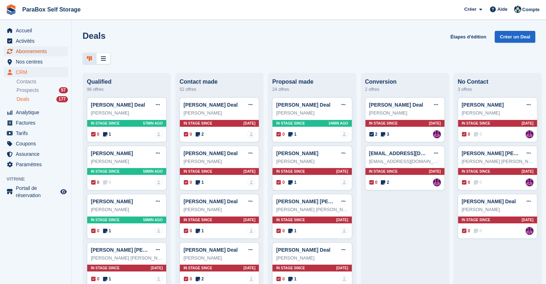
click at [38, 51] on span "Abonnements" at bounding box center [37, 51] width 43 height 10
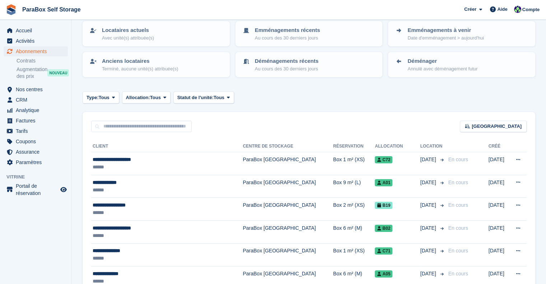
scroll to position [47, 0]
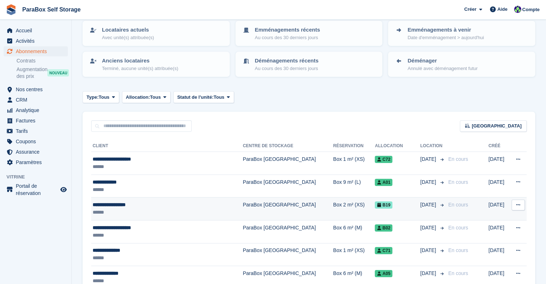
click at [166, 213] on div "******" at bounding box center [153, 213] width 121 height 8
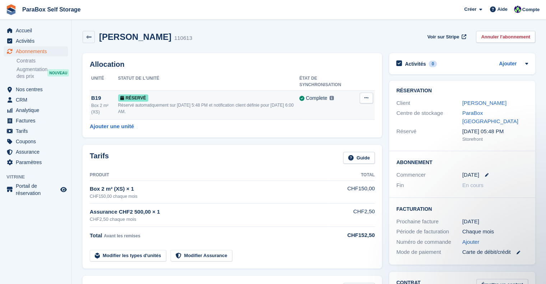
click at [334, 101] on span at bounding box center [332, 99] width 4 height 6
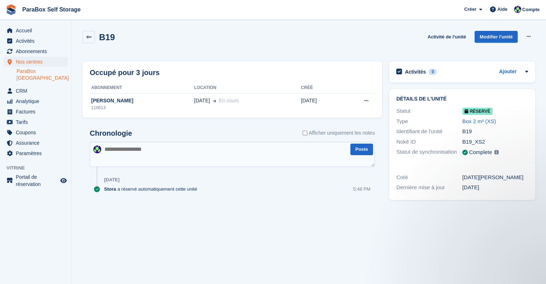
click at [497, 153] on img at bounding box center [497, 152] width 4 height 4
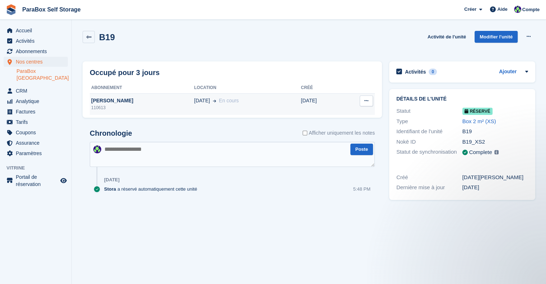
click at [370, 97] on button at bounding box center [366, 101] width 13 height 11
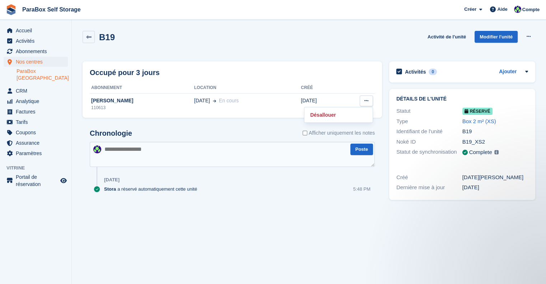
click at [335, 67] on div "Occupé pour 3 jours" at bounding box center [232, 72] width 285 height 11
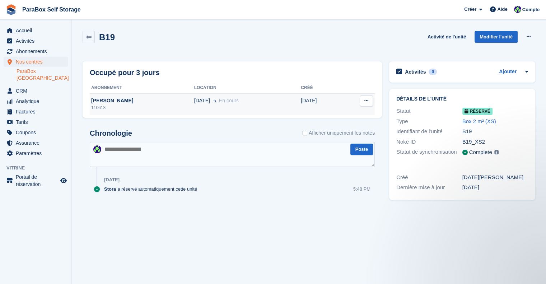
click at [172, 103] on div "[PERSON_NAME]" at bounding box center [142, 101] width 105 height 8
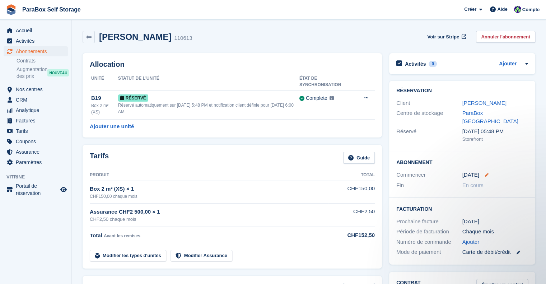
click at [485, 173] on icon at bounding box center [487, 175] width 4 height 4
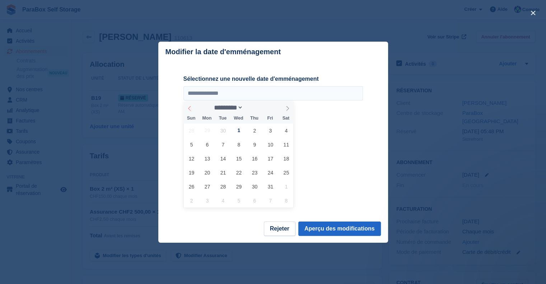
click at [187, 110] on icon at bounding box center [189, 108] width 5 height 5
select select "*"
click at [243, 110] on select "********* ******* ******** ********" at bounding box center [228, 108] width 32 height 8
click at [352, 156] on div "**********" at bounding box center [274, 141] width 180 height 133
click at [323, 136] on div "**********" at bounding box center [274, 141] width 180 height 133
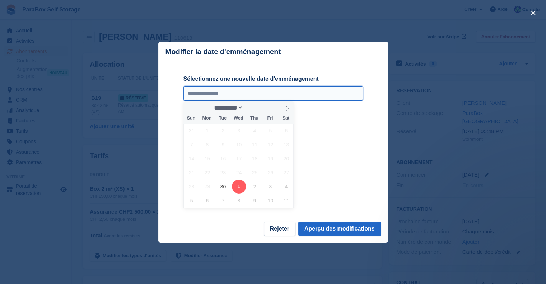
click at [315, 95] on input "**********" at bounding box center [274, 93] width 180 height 14
click at [236, 233] on footer "Rejeter Aperçu des modifications" at bounding box center [273, 232] width 230 height 21
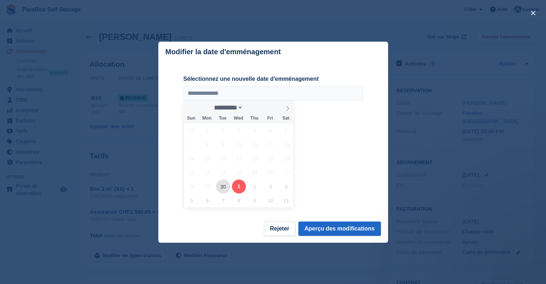
click at [221, 187] on span "30" at bounding box center [223, 187] width 14 height 14
type input "**********"
click at [345, 228] on button "Aperçu des modifications" at bounding box center [339, 229] width 83 height 14
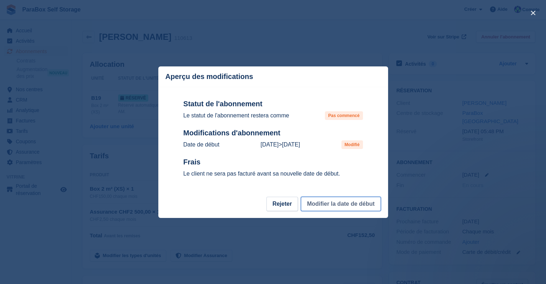
click at [329, 207] on button "Modifier la date de début" at bounding box center [341, 204] width 80 height 14
